Goal: Transaction & Acquisition: Purchase product/service

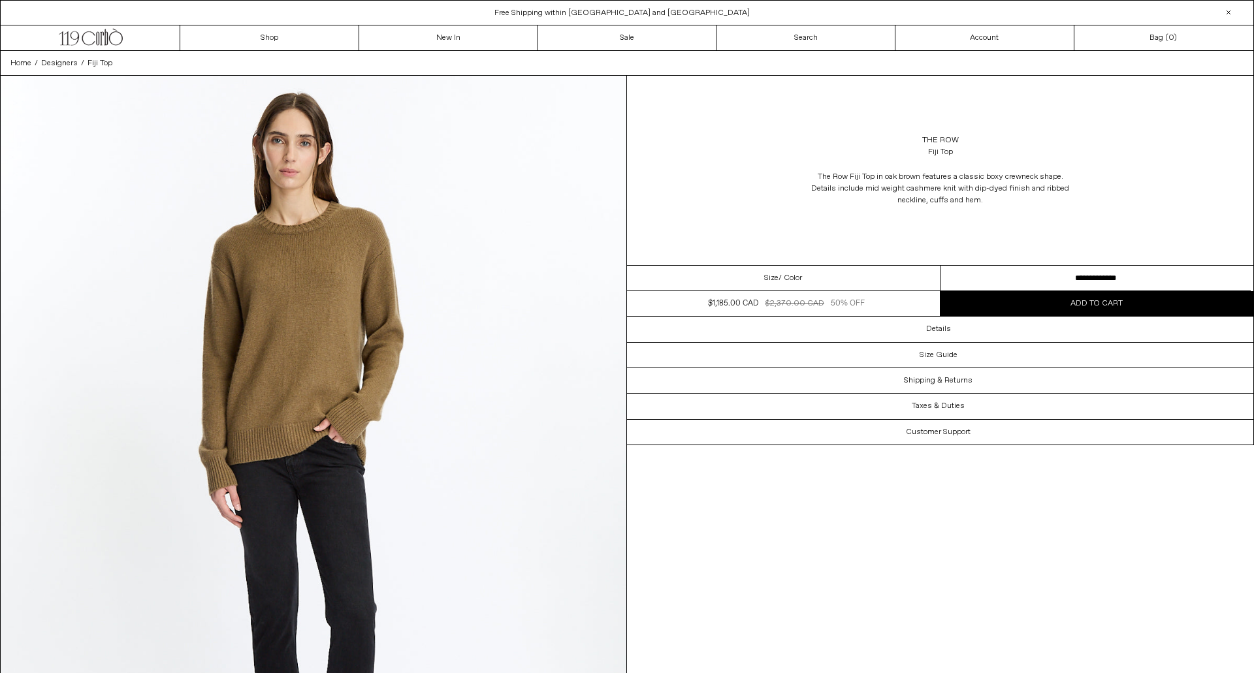
click at [1032, 278] on div "Close dialog JOIN OUR MAILING LIST Subscribe to receive 10% off your first purc…" at bounding box center [627, 336] width 1254 height 673
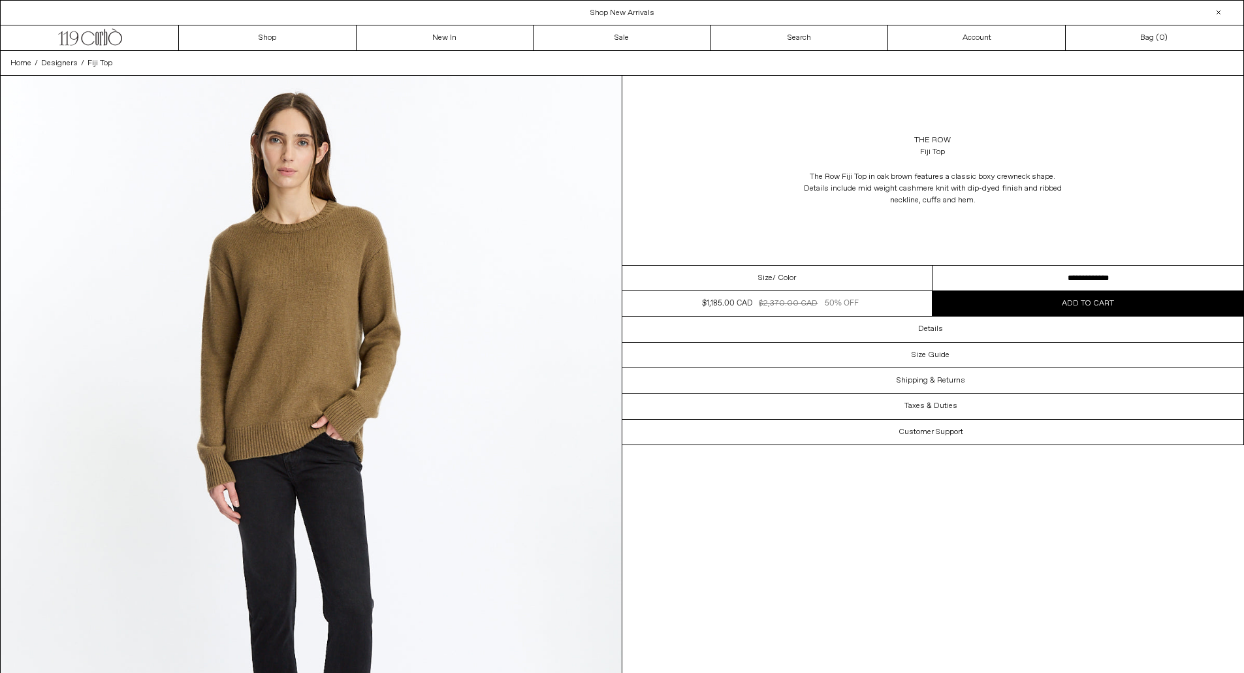
click at [1078, 270] on select "**********" at bounding box center [1087, 278] width 311 height 25
click at [1088, 306] on span "Add to cart" at bounding box center [1088, 303] width 52 height 10
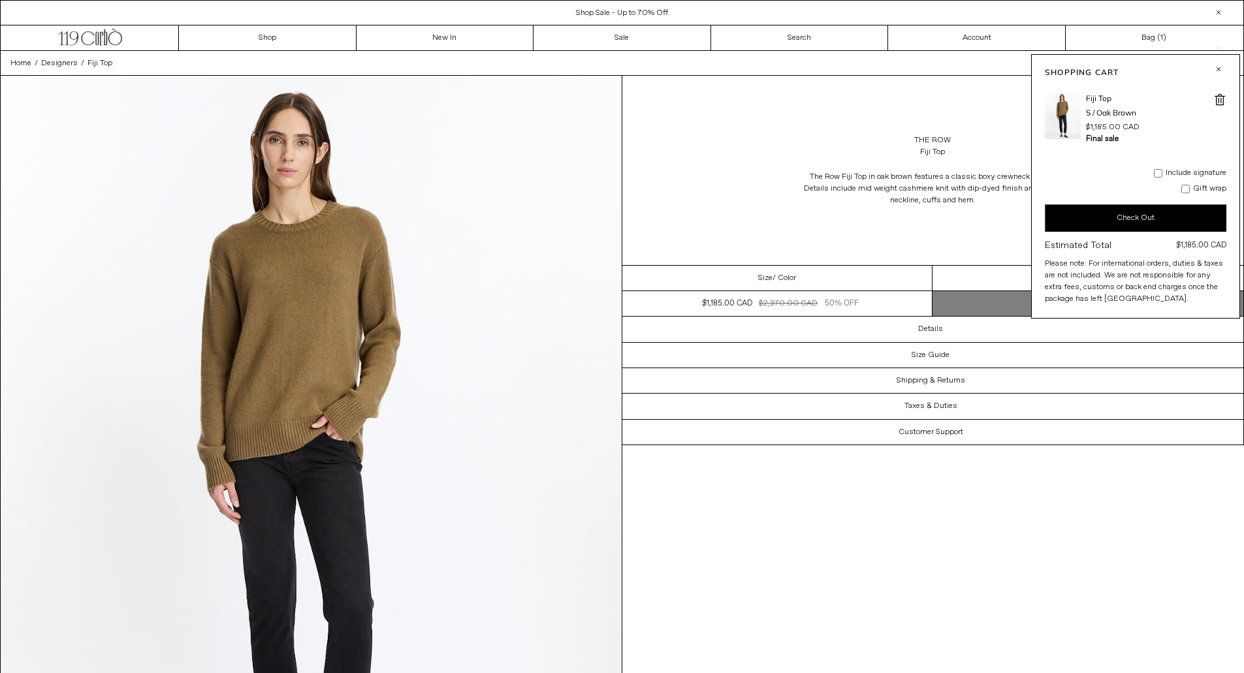
click at [1130, 218] on button "Check Out" at bounding box center [1136, 217] width 182 height 27
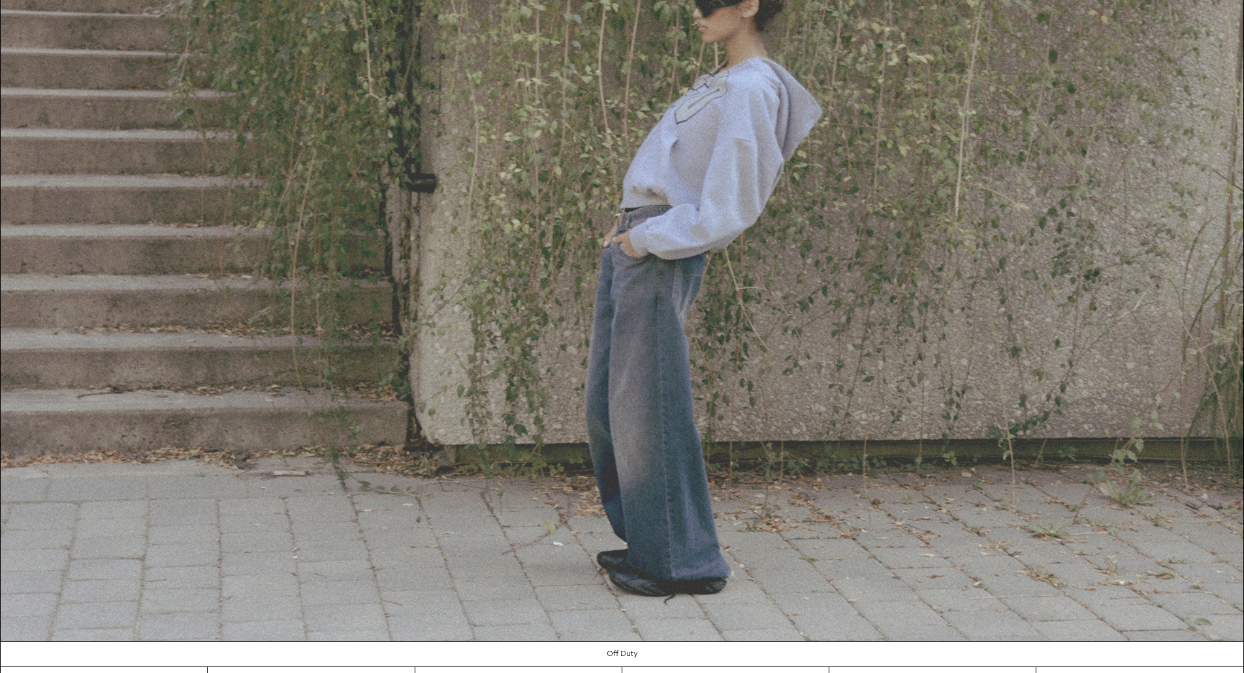
scroll to position [1759, 0]
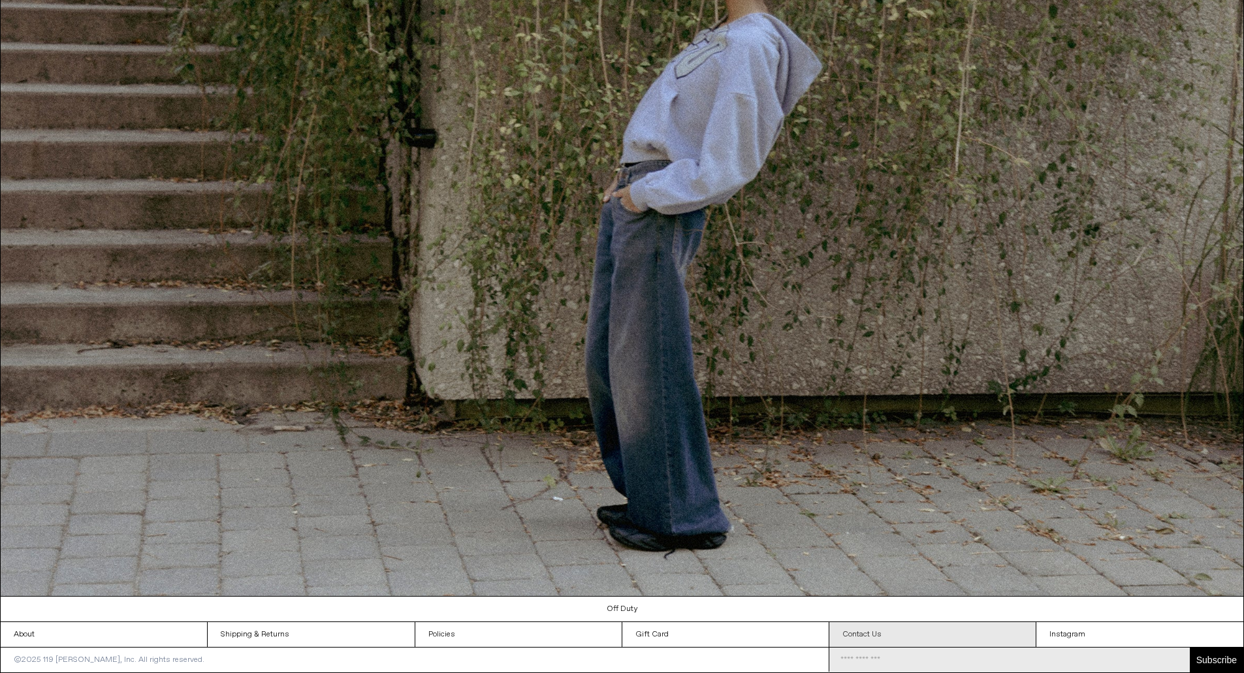
click at [892, 629] on link "Contact Us" at bounding box center [932, 634] width 206 height 25
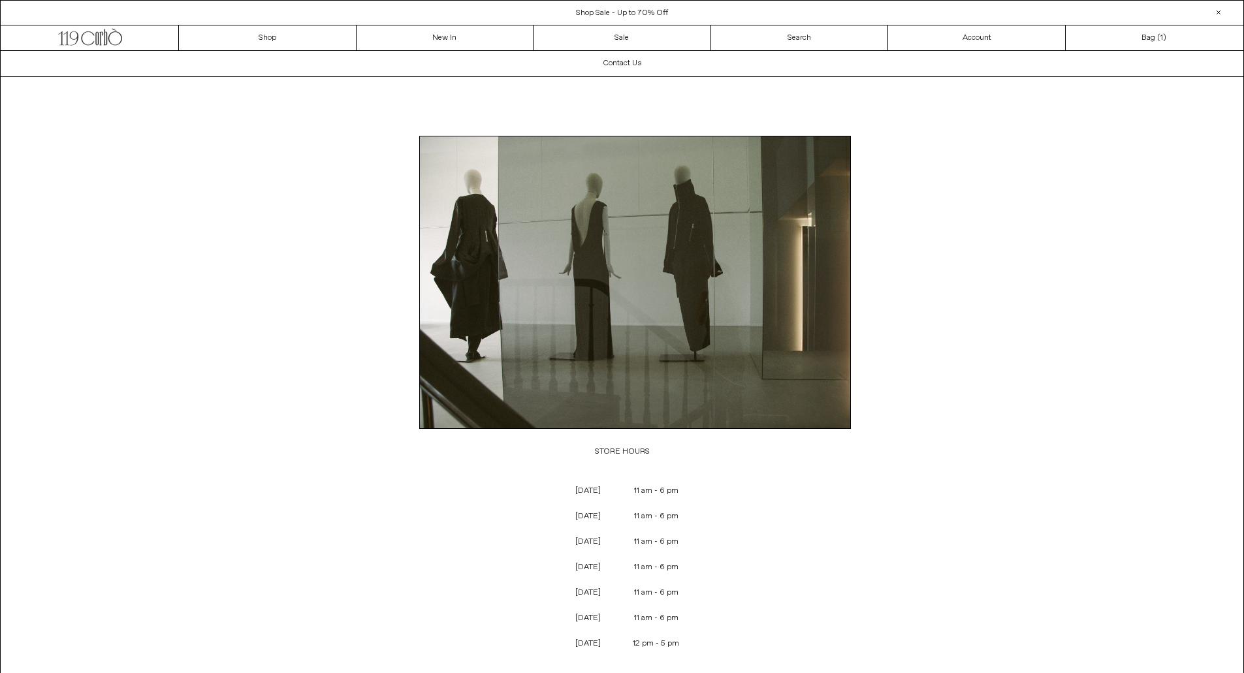
click at [1225, 10] on div at bounding box center [1219, 13] width 16 height 16
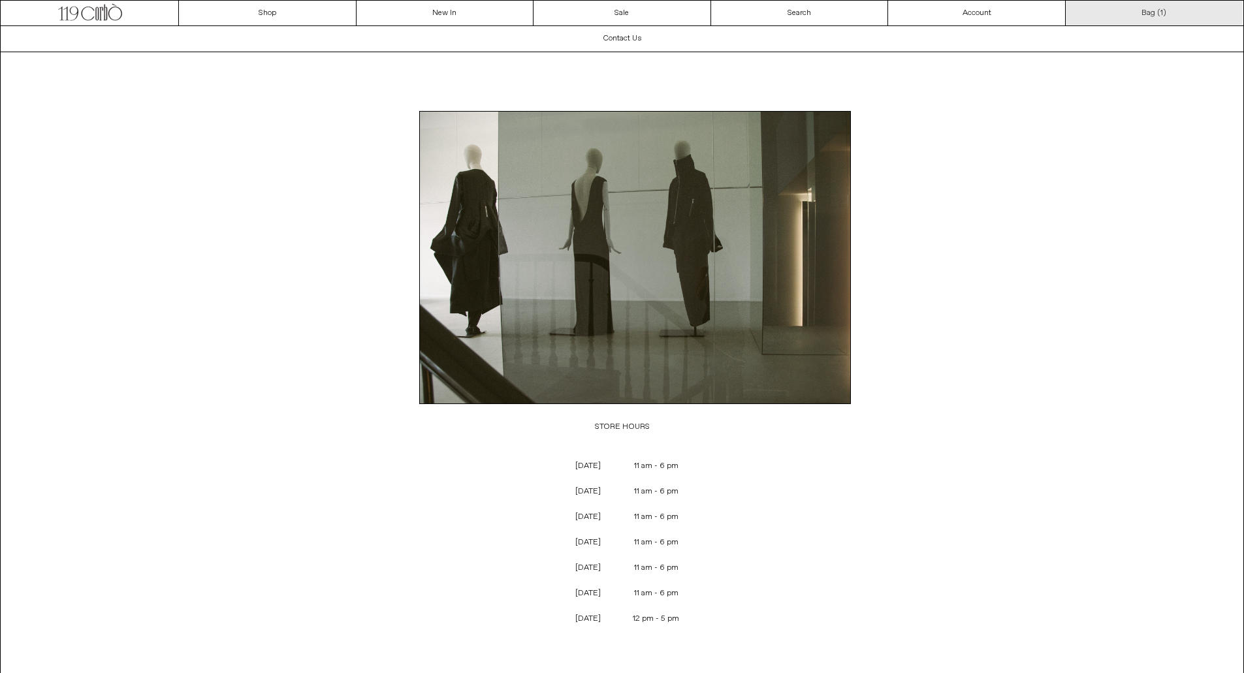
click at [1173, 16] on link "Bag ( 1 )" at bounding box center [1155, 13] width 178 height 25
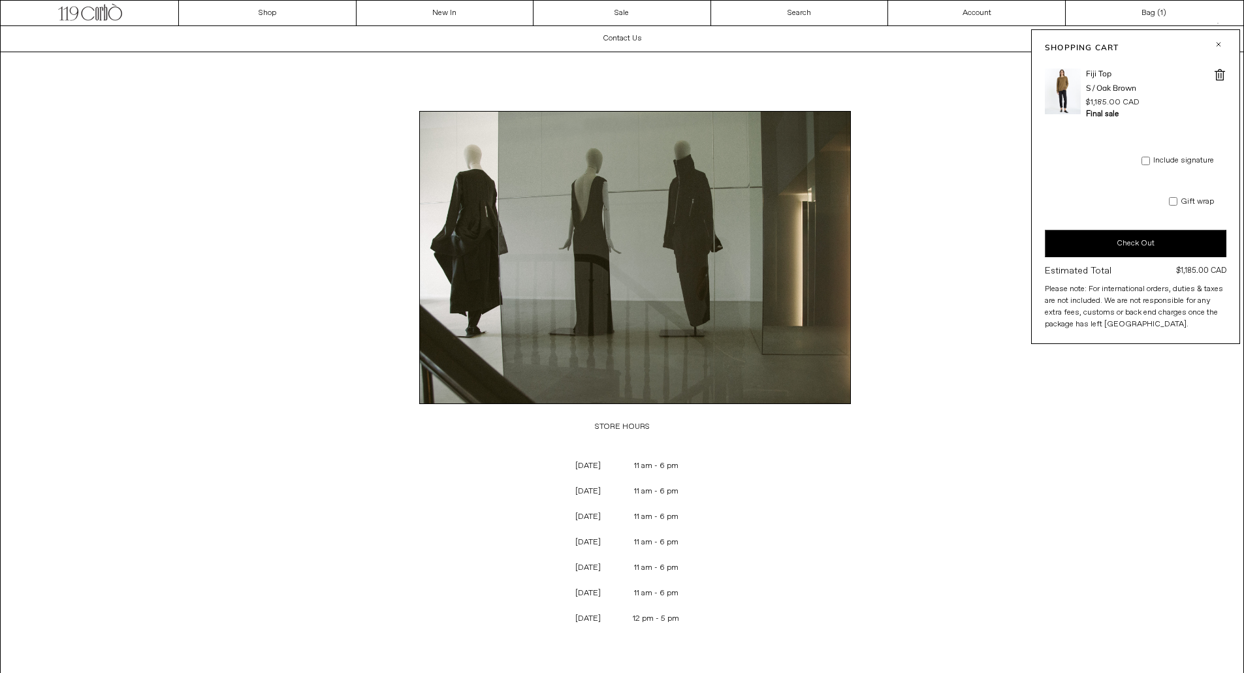
click at [1164, 239] on button "Check Out" at bounding box center [1136, 243] width 182 height 27
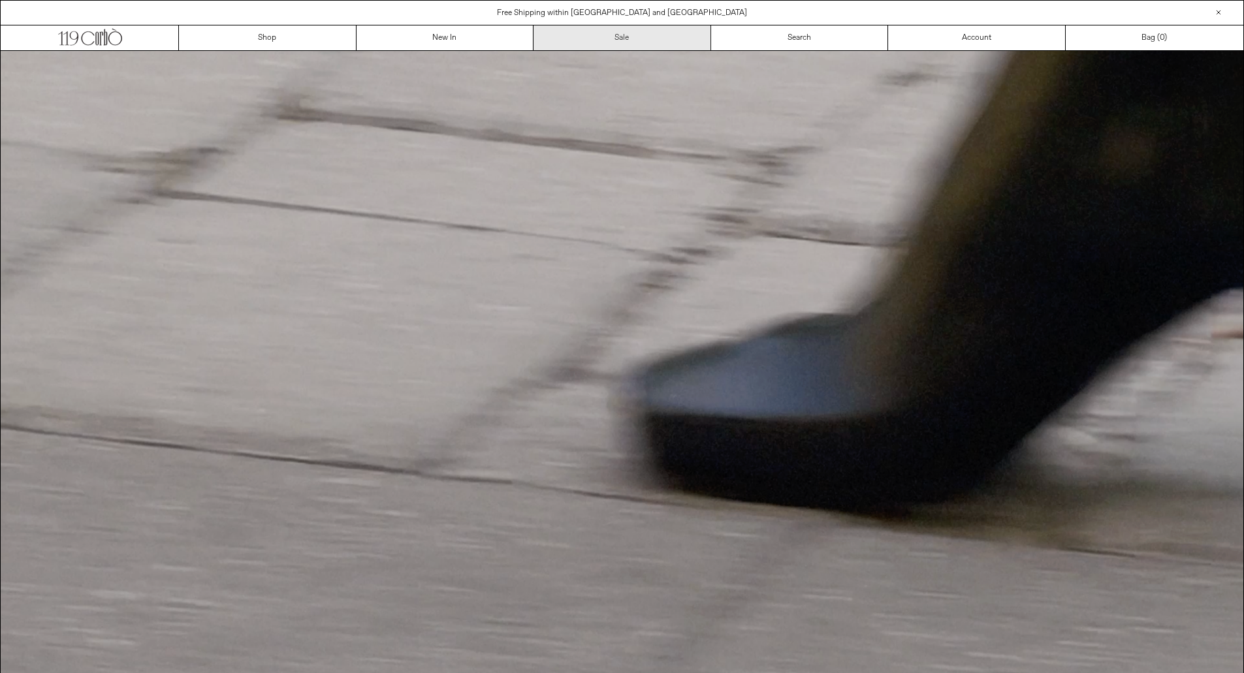
click at [616, 33] on link "Sale" at bounding box center [622, 37] width 178 height 25
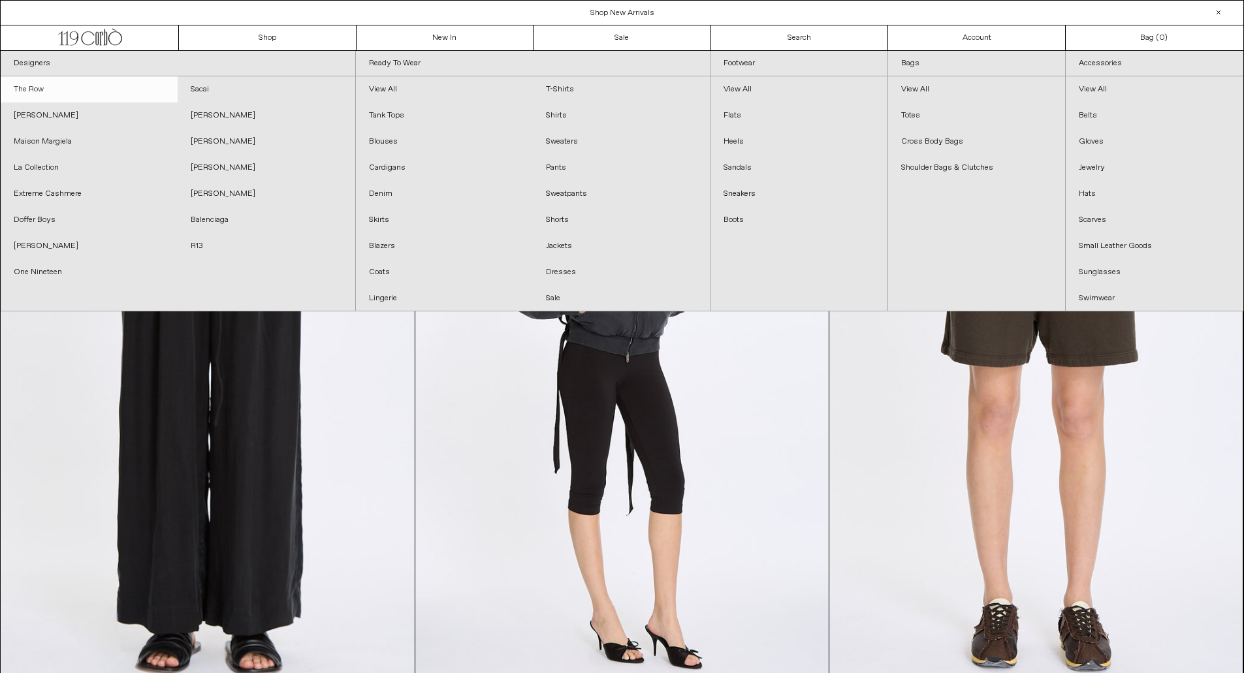
click at [35, 93] on link "The Row" at bounding box center [89, 89] width 177 height 26
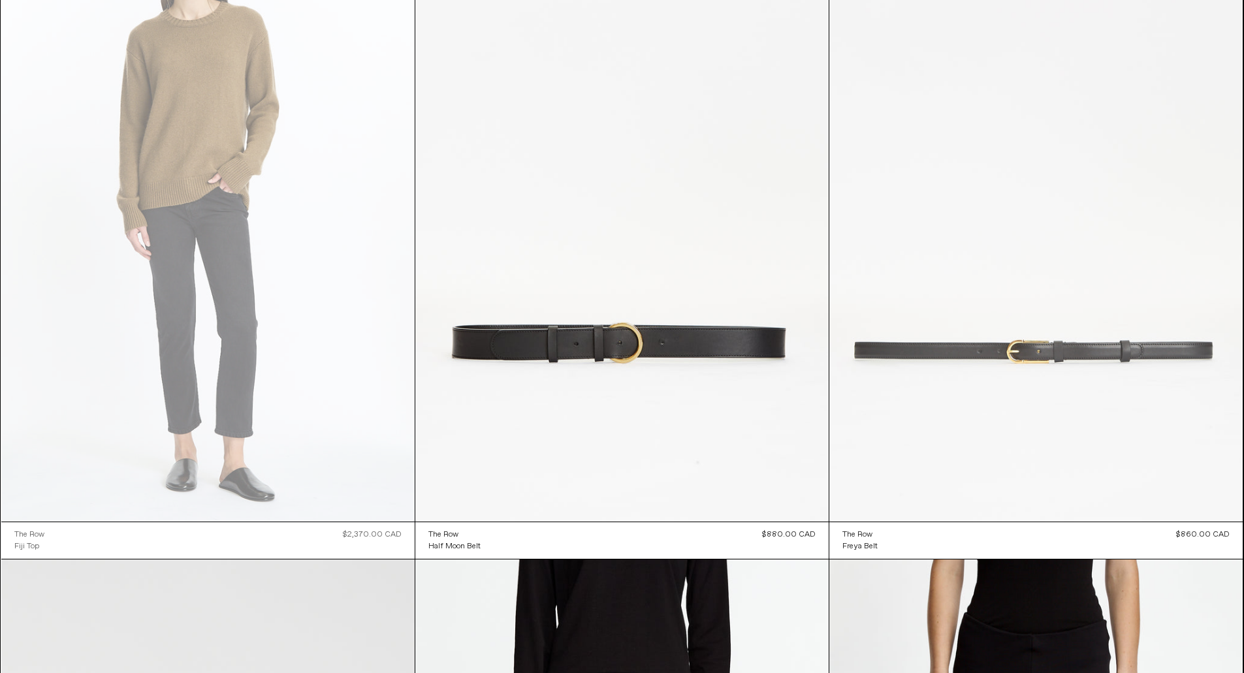
scroll to position [22070, 0]
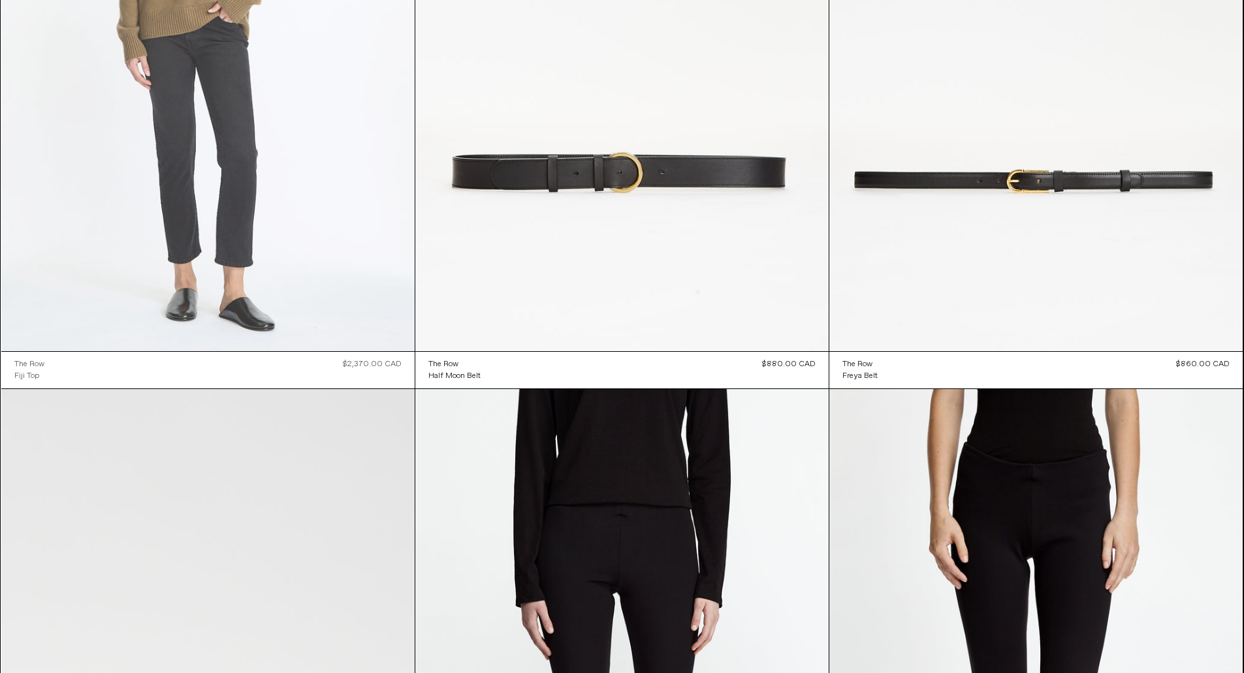
click at [232, 181] on at bounding box center [207, 41] width 413 height 620
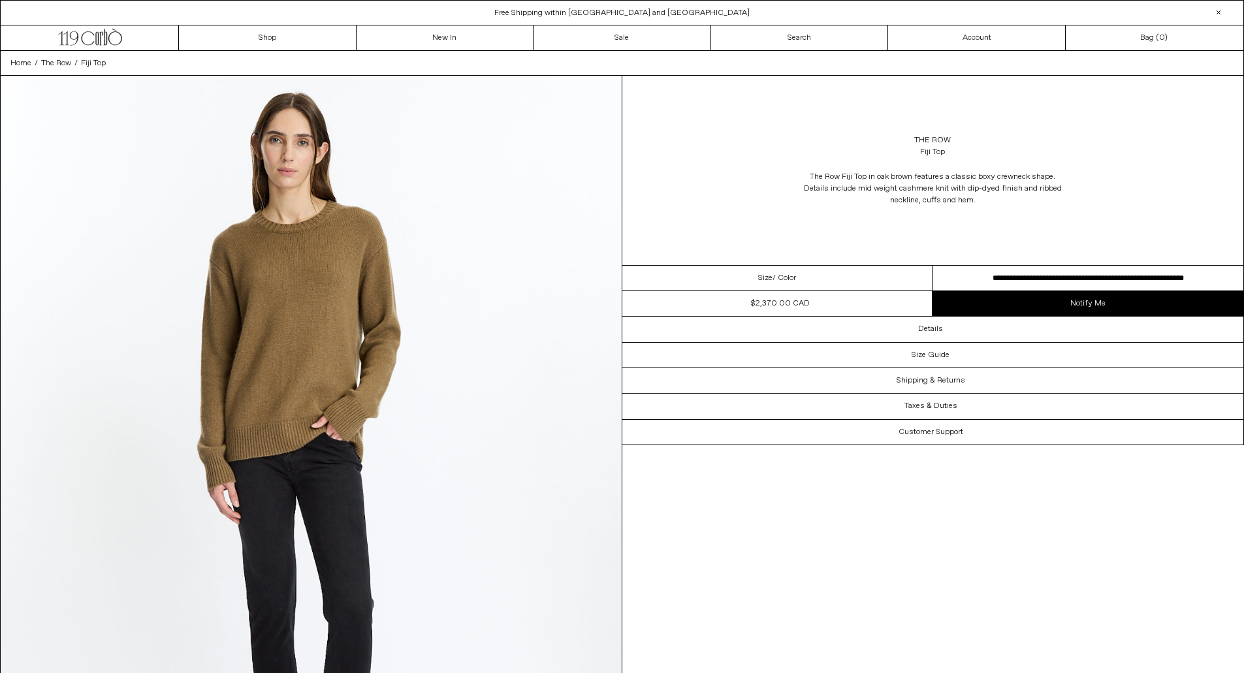
click at [981, 270] on select "**********" at bounding box center [1087, 278] width 311 height 25
select select "**********"
click at [932, 266] on select "**********" at bounding box center [1087, 278] width 311 height 25
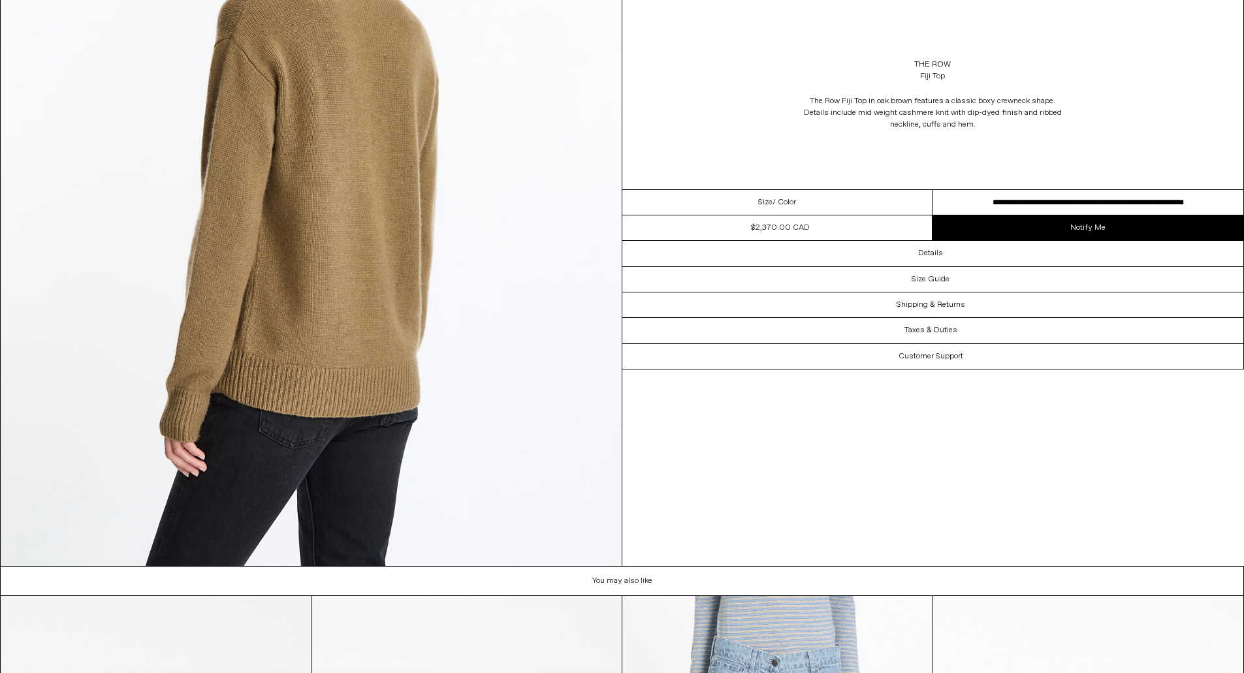
scroll to position [2503, 0]
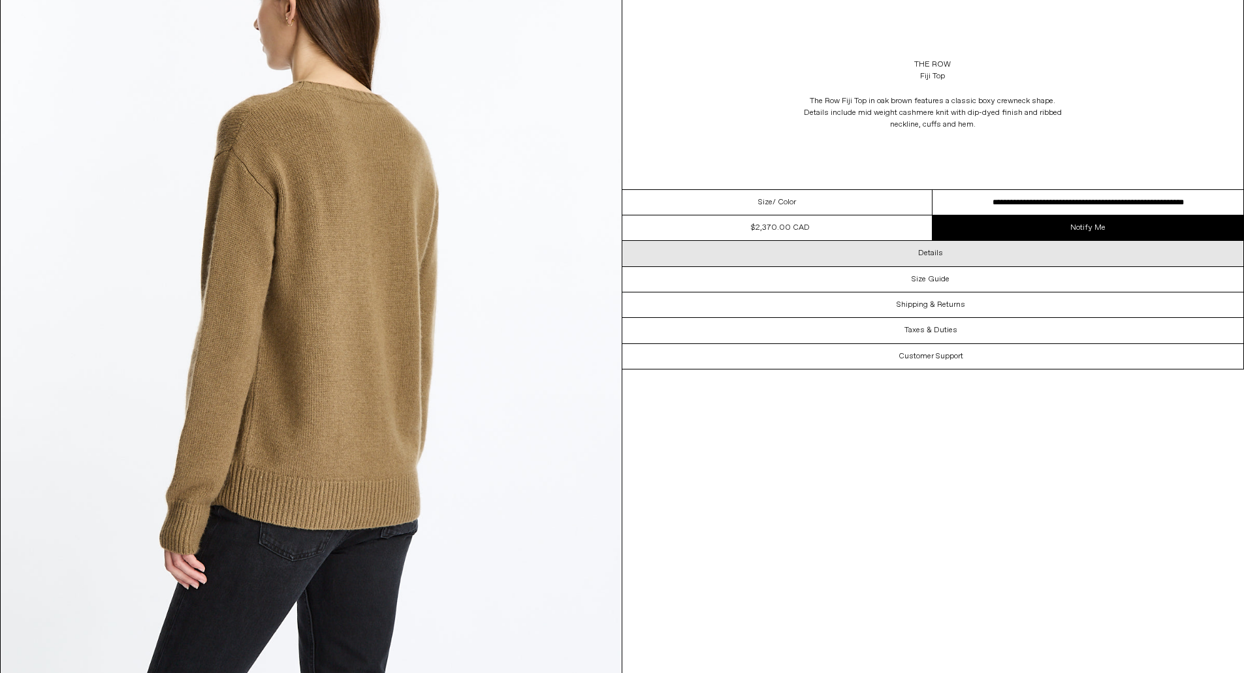
click at [872, 258] on div "Details" at bounding box center [933, 253] width 622 height 25
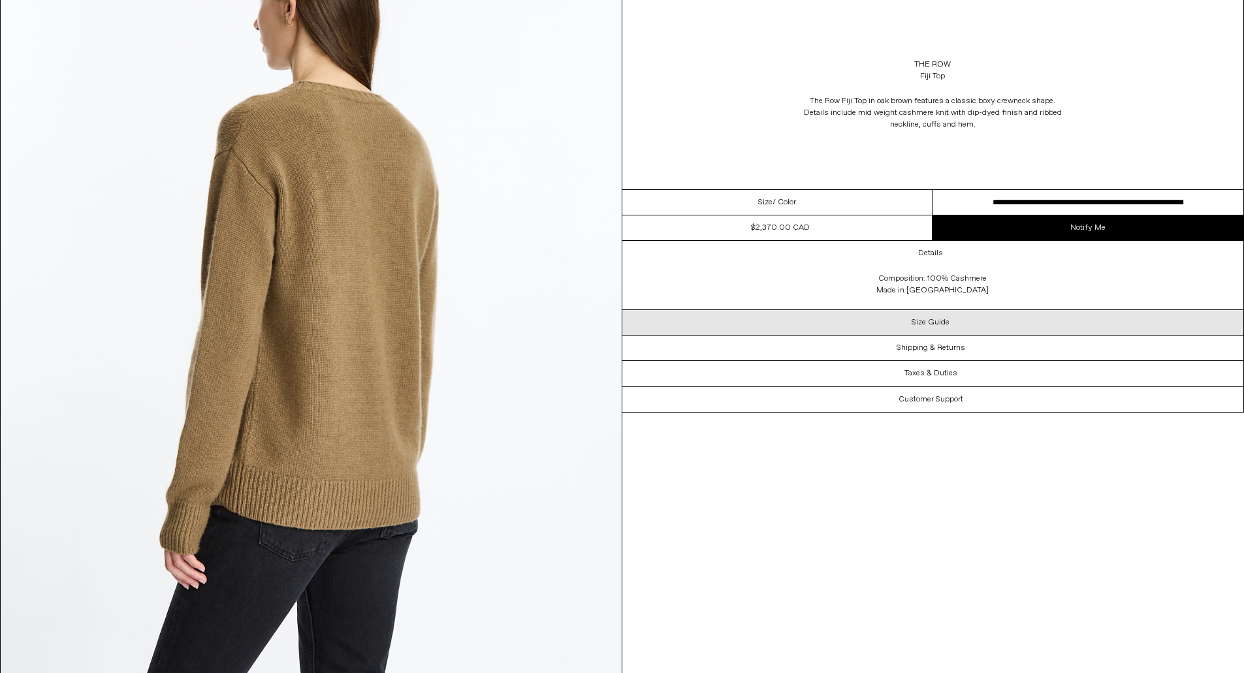
click at [890, 326] on div "Size Guide" at bounding box center [933, 322] width 622 height 25
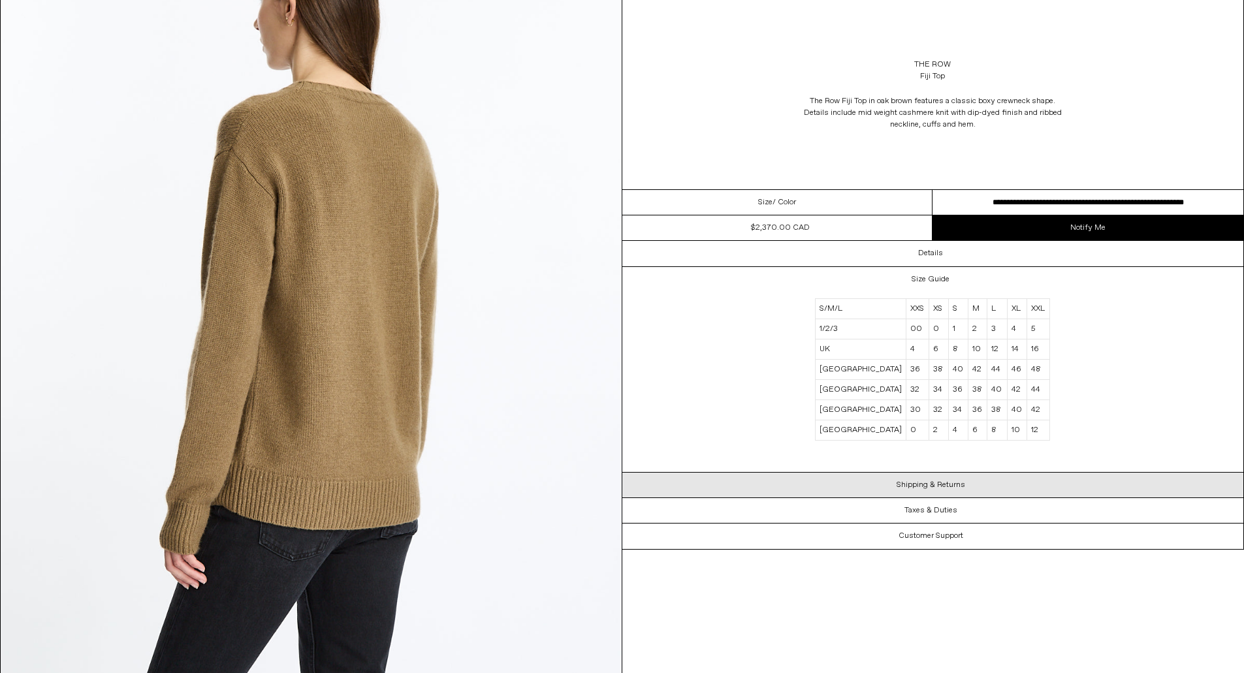
click at [961, 487] on h3 "Shipping & Returns" at bounding box center [930, 485] width 69 height 9
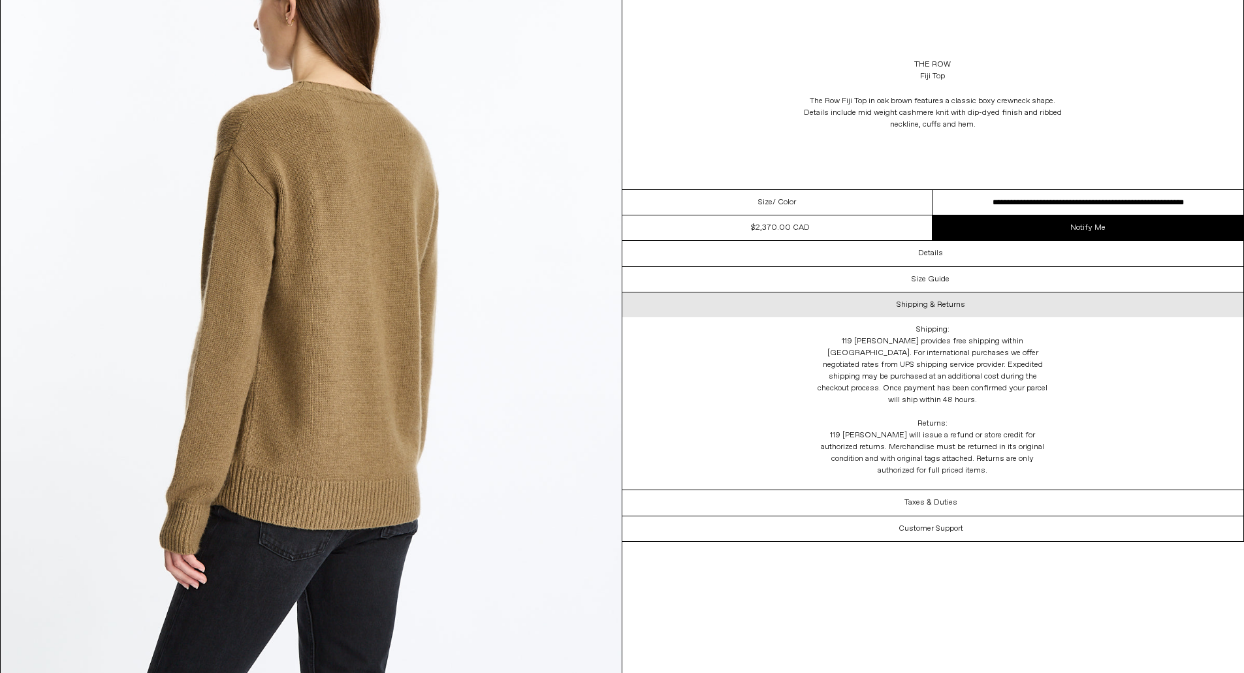
click at [961, 490] on div "Taxes & Duties" at bounding box center [933, 502] width 622 height 25
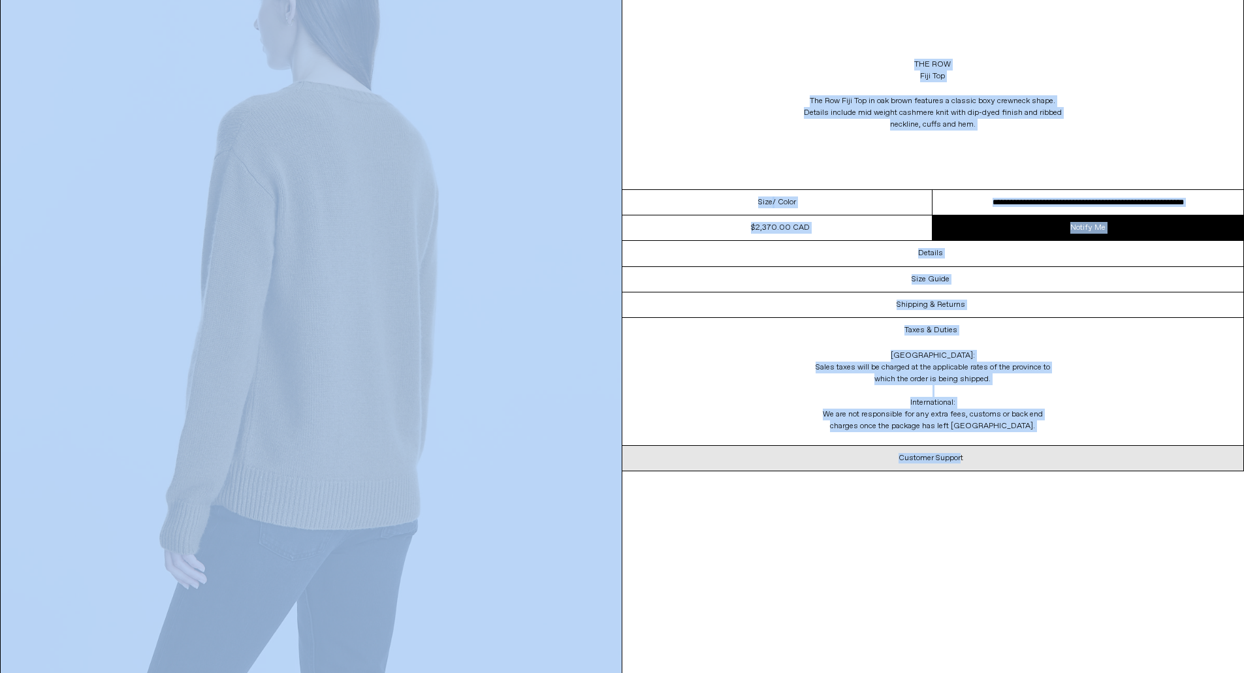
click at [961, 468] on div "Customer Support" at bounding box center [933, 458] width 622 height 25
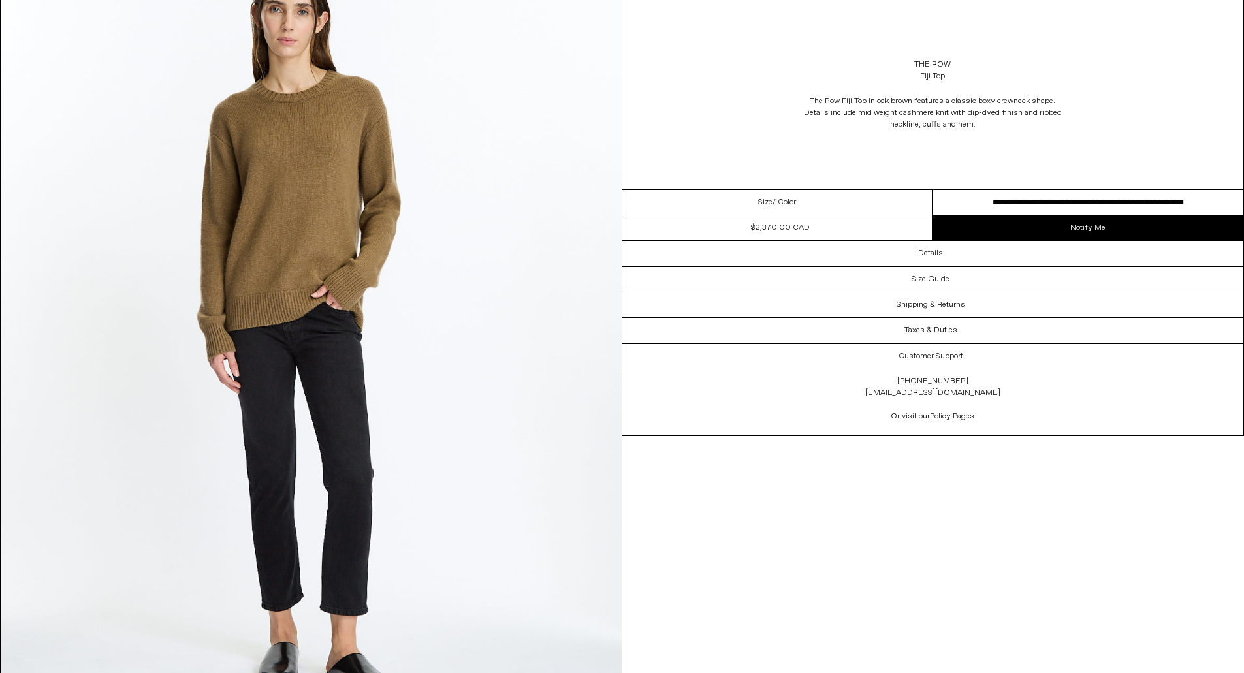
scroll to position [0, 0]
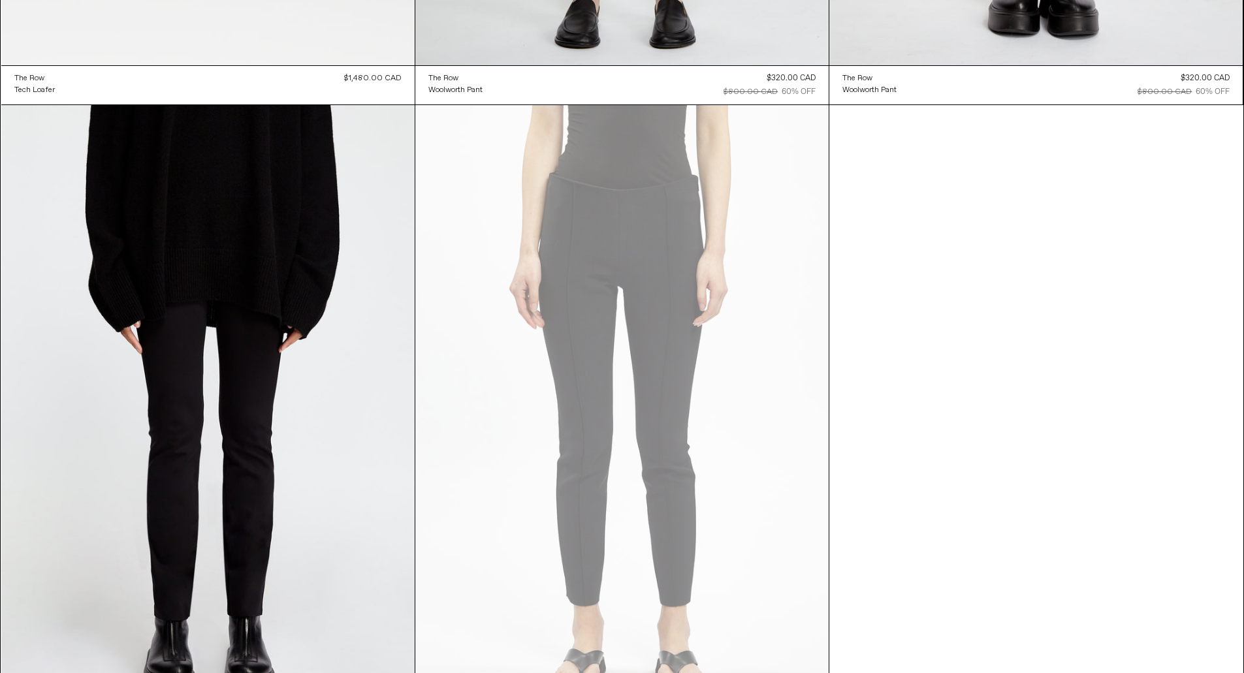
scroll to position [23156, 0]
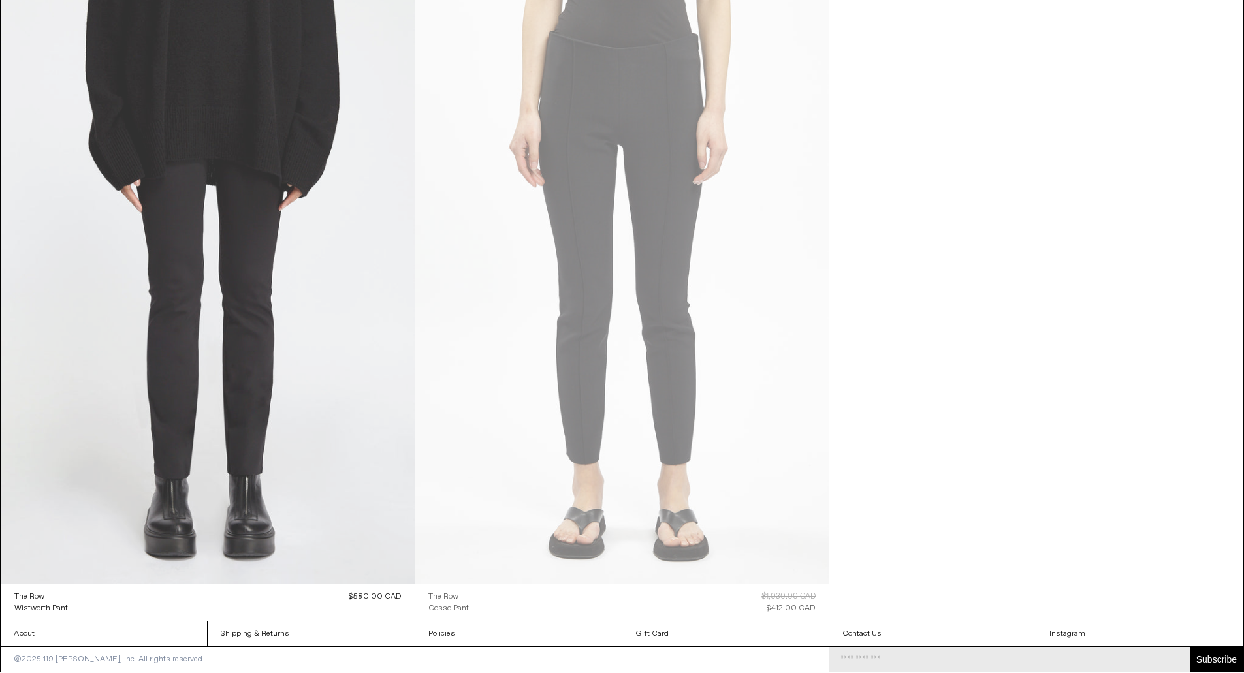
click at [257, 429] on at bounding box center [207, 273] width 413 height 620
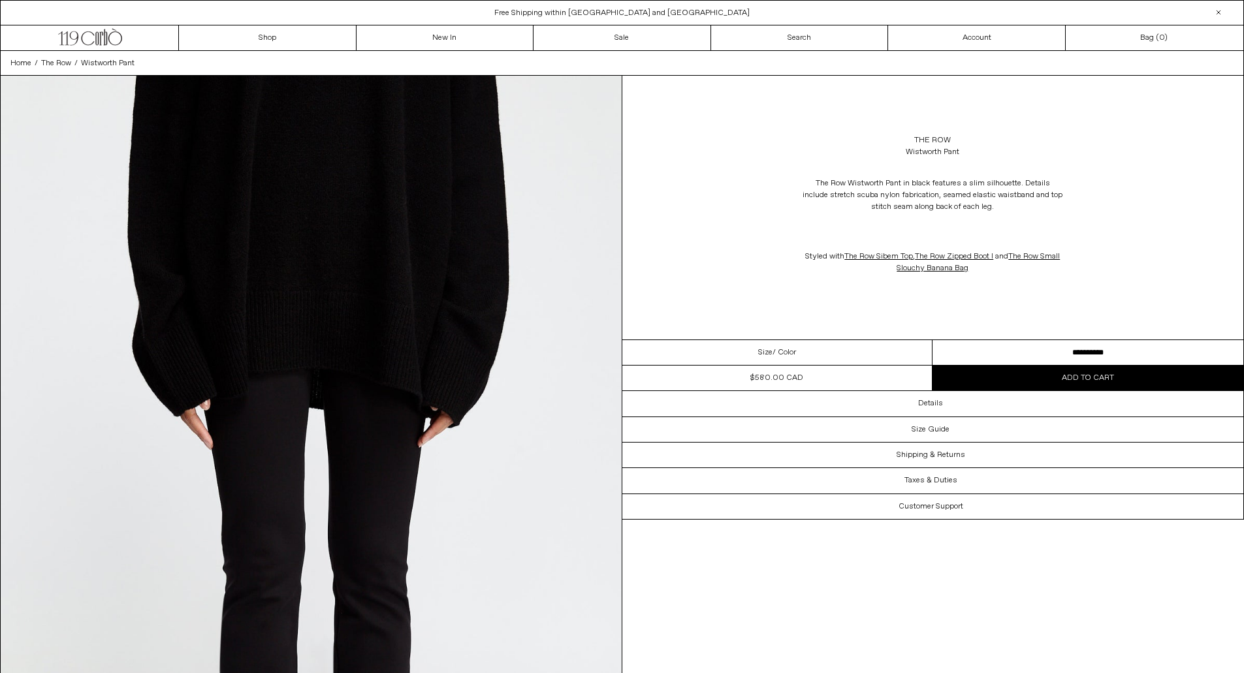
click at [1097, 353] on select "**********" at bounding box center [1087, 352] width 311 height 25
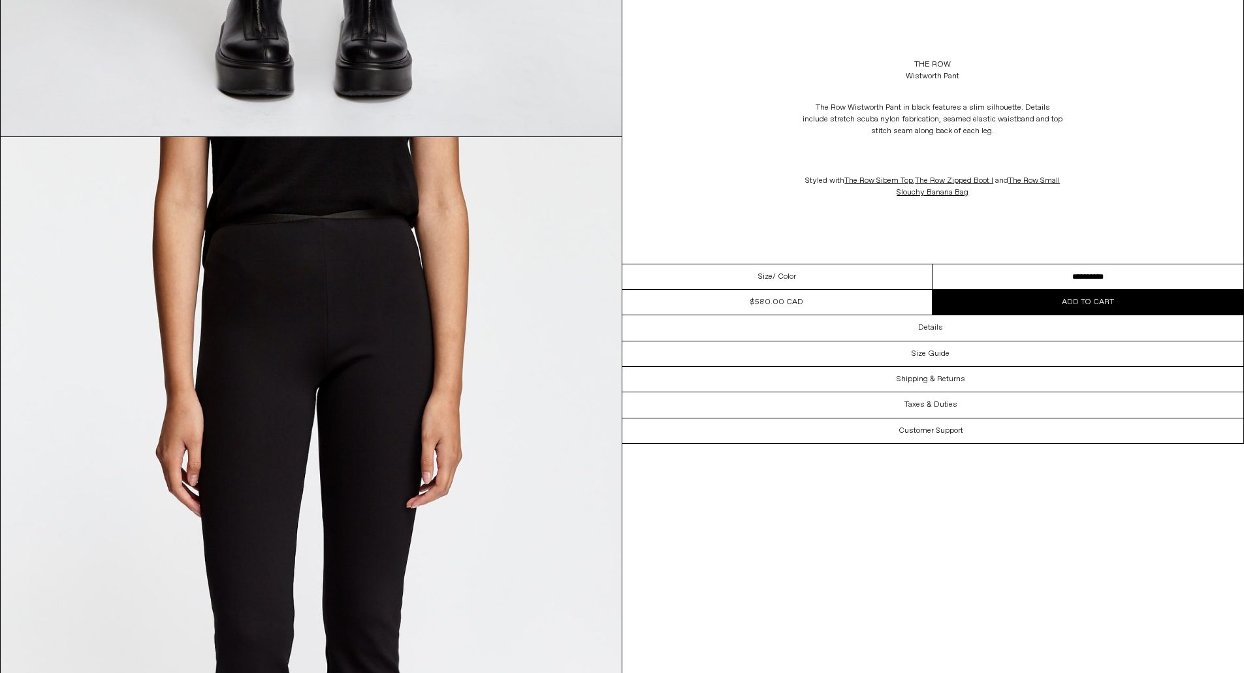
scroll to position [1197, 0]
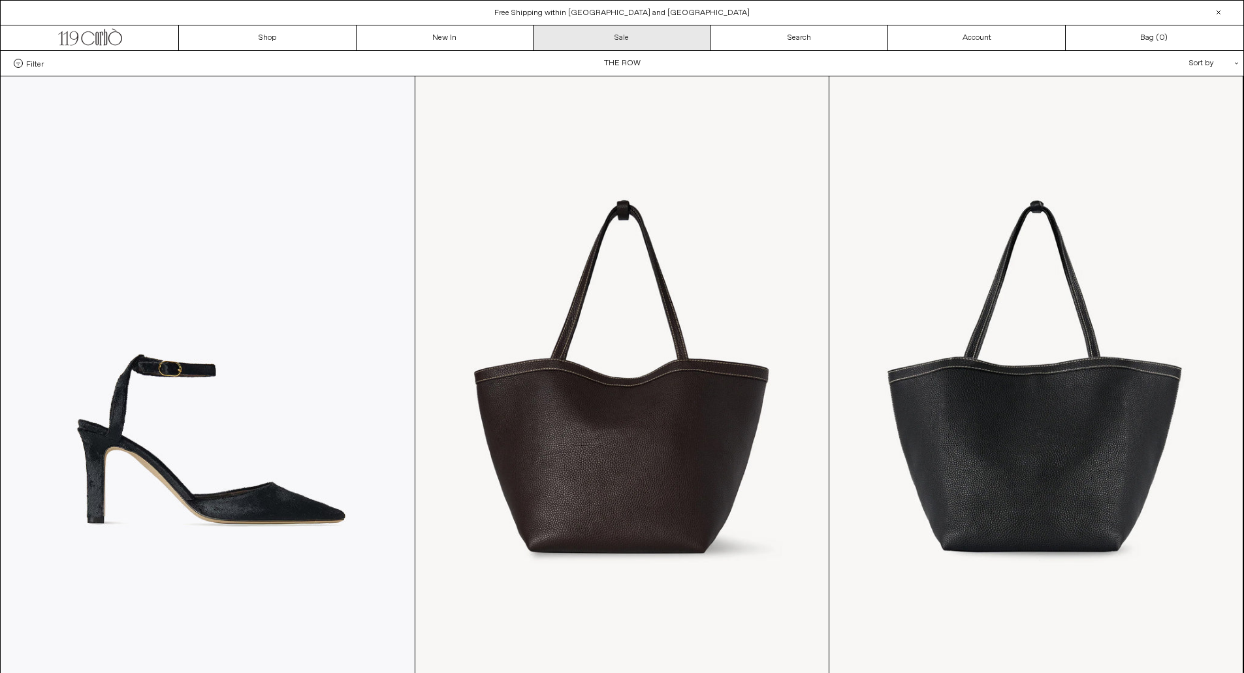
click at [595, 36] on link "Sale" at bounding box center [622, 37] width 178 height 25
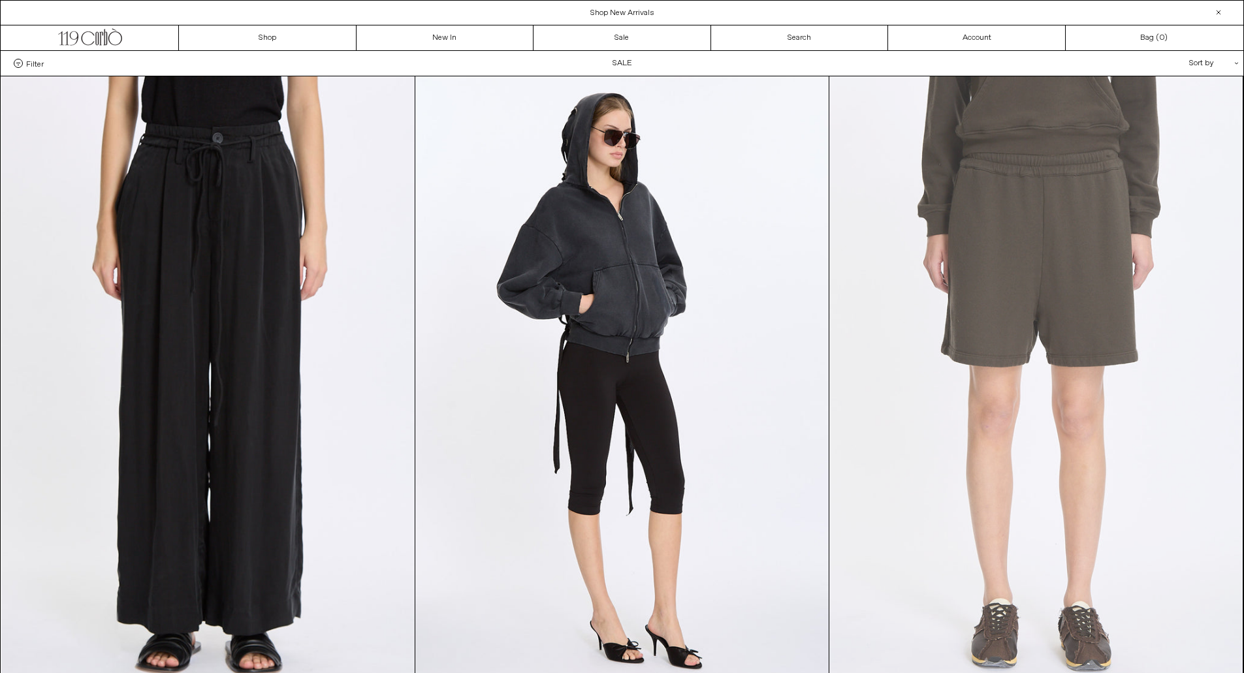
click at [1042, 440] on at bounding box center [1035, 386] width 413 height 620
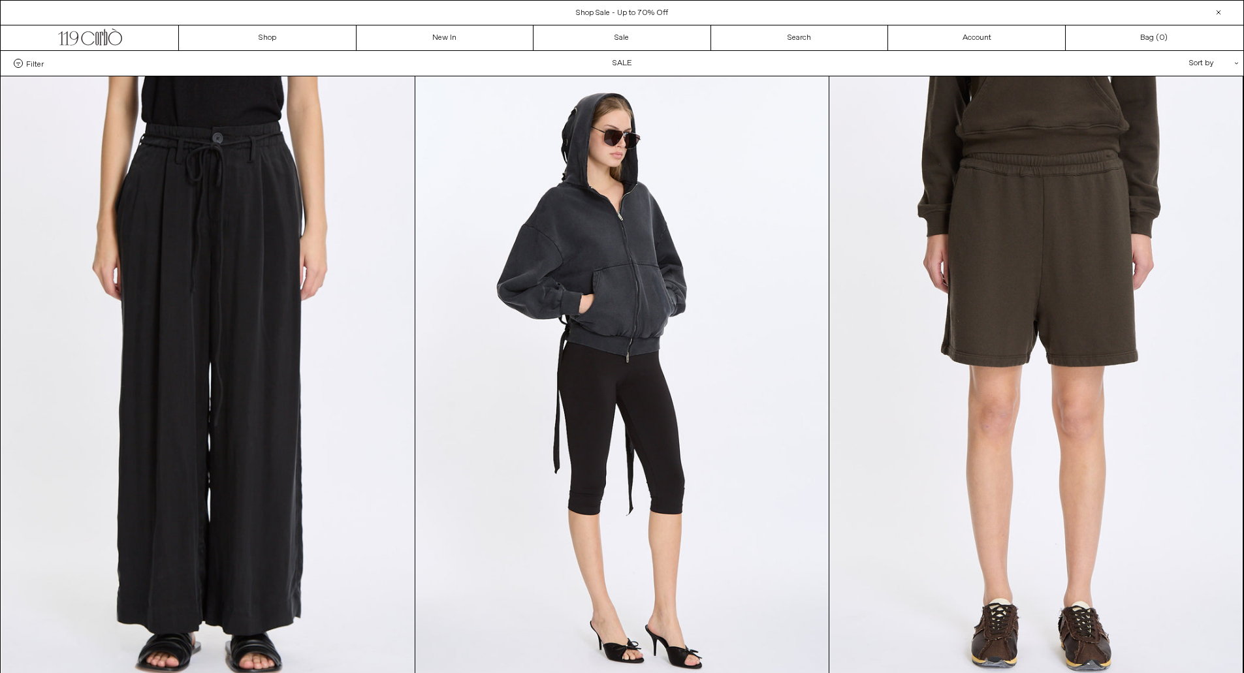
click at [614, 9] on span "Shop Sale - Up to 70% Off" at bounding box center [622, 13] width 92 height 10
click at [604, 10] on span "Shop Sale - Up to 70% Off" at bounding box center [622, 13] width 92 height 10
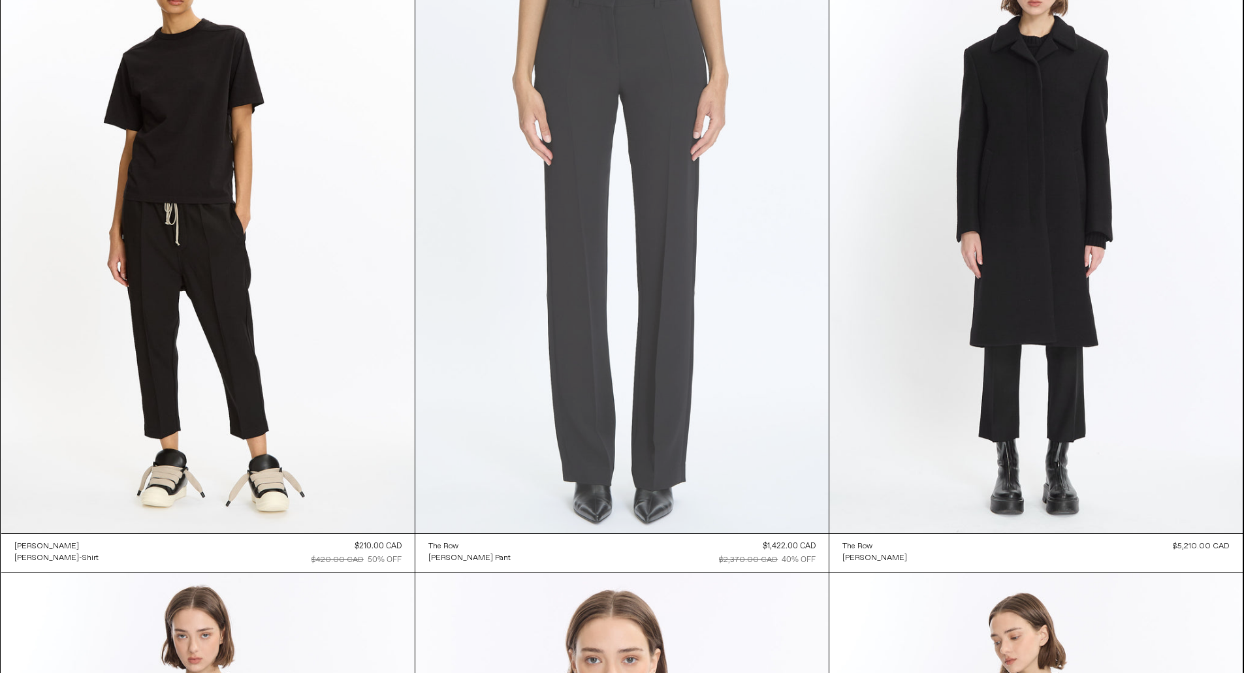
scroll to position [20495, 0]
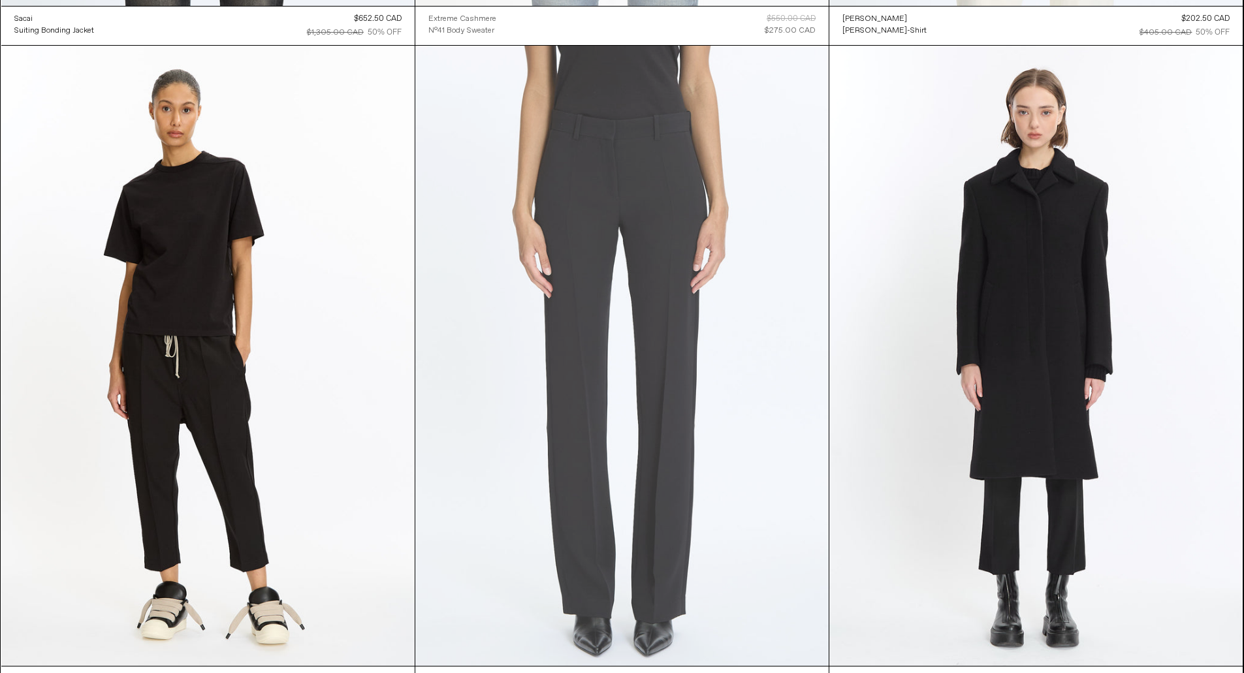
click at [753, 413] on at bounding box center [621, 356] width 413 height 620
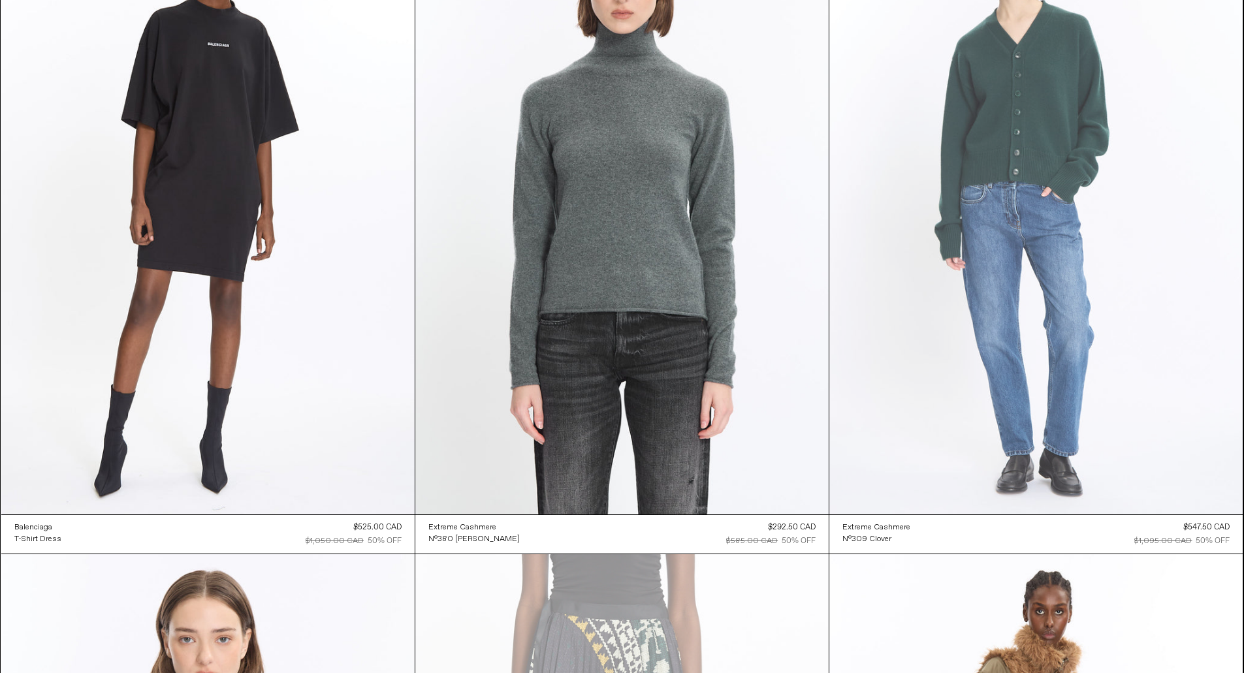
scroll to position [26319, 0]
